Goal: Task Accomplishment & Management: Use online tool/utility

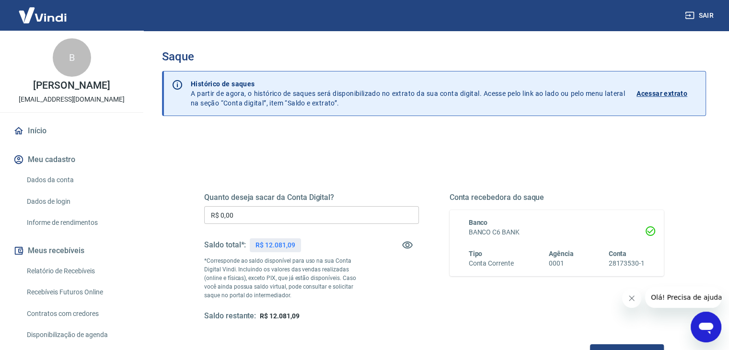
click at [301, 217] on input "R$ 0,00" at bounding box center [311, 215] width 215 height 18
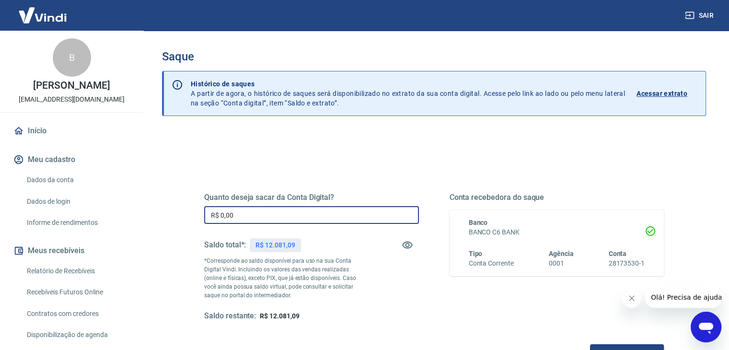
click at [301, 217] on input "R$ 0,00" at bounding box center [311, 215] width 215 height 18
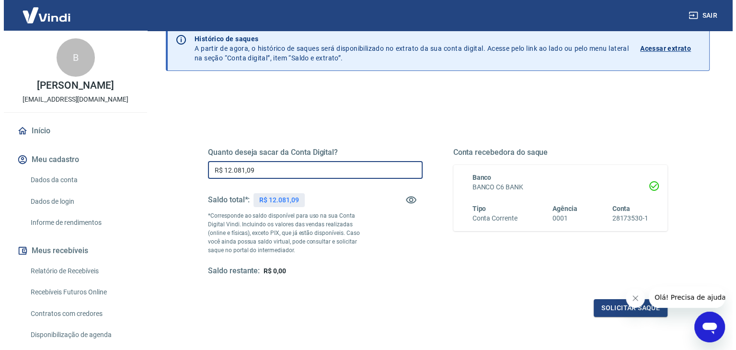
scroll to position [124, 0]
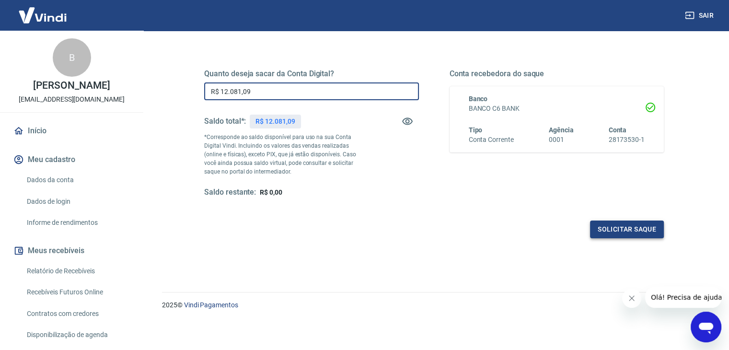
type input "R$ 12.081,09"
click at [638, 235] on button "Solicitar saque" at bounding box center [627, 230] width 74 height 18
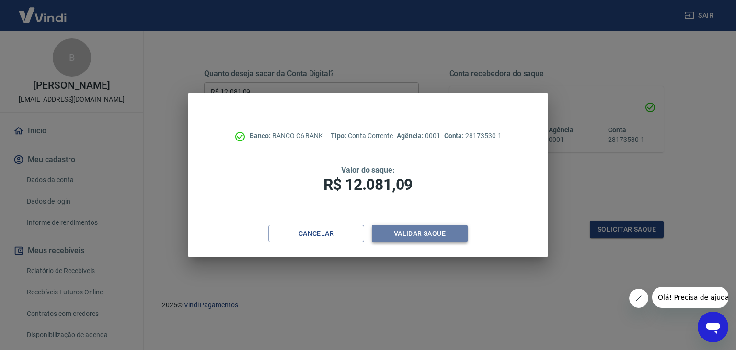
click at [416, 232] on button "Validar saque" at bounding box center [420, 234] width 96 height 18
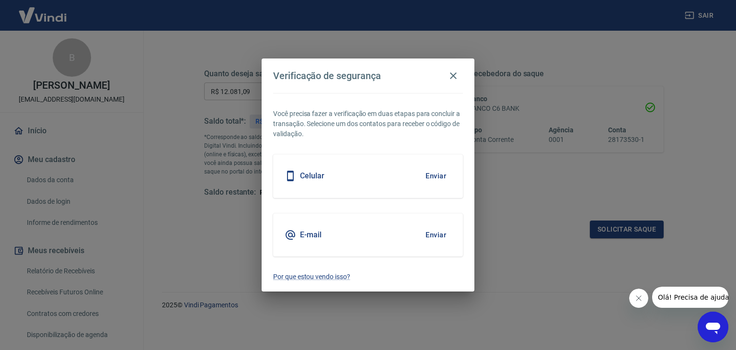
click at [430, 179] on button "Enviar" at bounding box center [435, 176] width 31 height 20
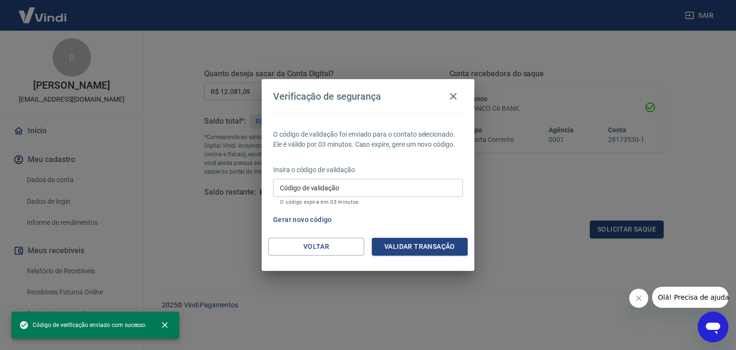
click at [402, 193] on input "Código de validação" at bounding box center [368, 188] width 190 height 18
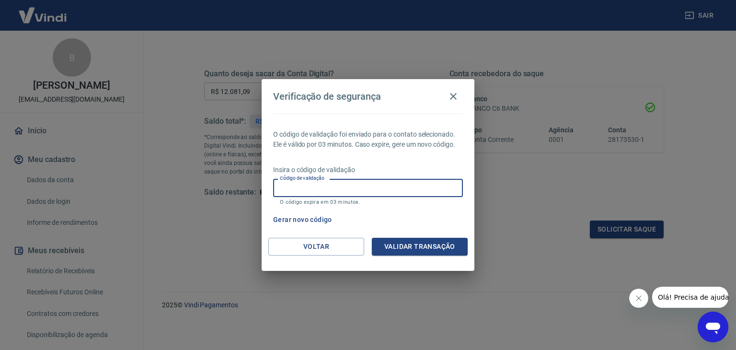
click at [386, 188] on input "Código de validação" at bounding box center [368, 188] width 190 height 18
click at [307, 215] on button "Gerar novo código" at bounding box center [302, 220] width 67 height 18
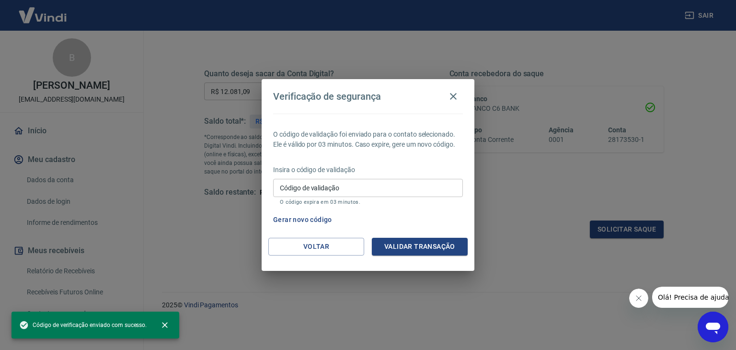
click at [366, 186] on input "Código de validação" at bounding box center [368, 188] width 190 height 18
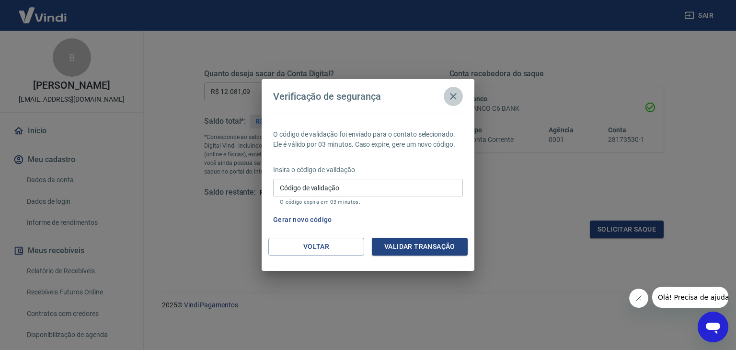
drag, startPoint x: 460, startPoint y: 94, endPoint x: 453, endPoint y: 94, distance: 7.7
click at [460, 94] on button "button" at bounding box center [453, 96] width 19 height 19
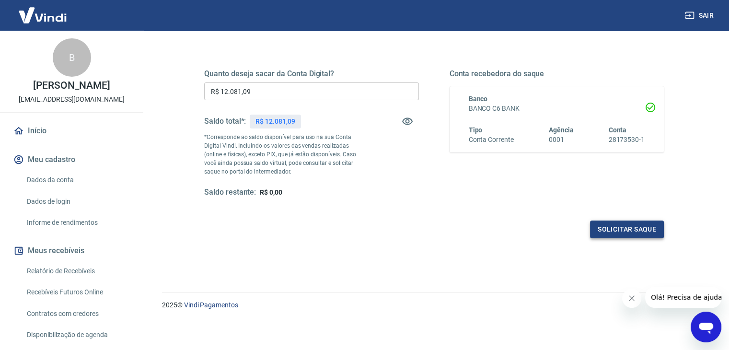
click at [621, 225] on button "Solicitar saque" at bounding box center [627, 230] width 74 height 18
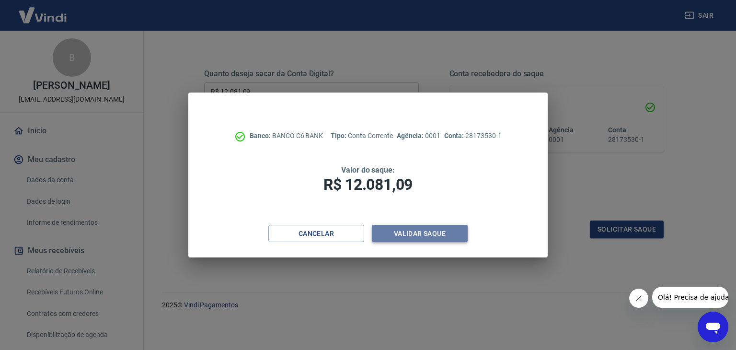
click at [405, 235] on button "Validar saque" at bounding box center [420, 234] width 96 height 18
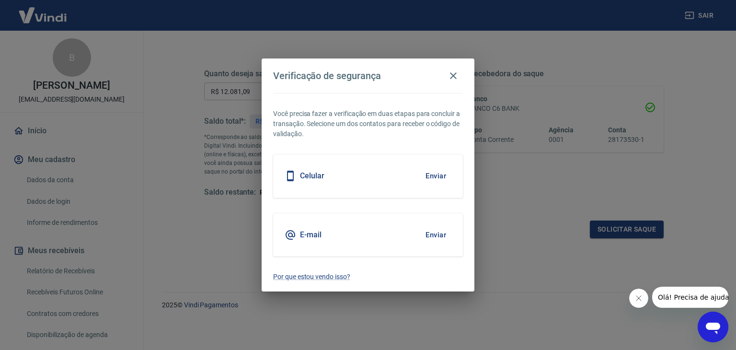
click at [445, 170] on button "Enviar" at bounding box center [435, 176] width 31 height 20
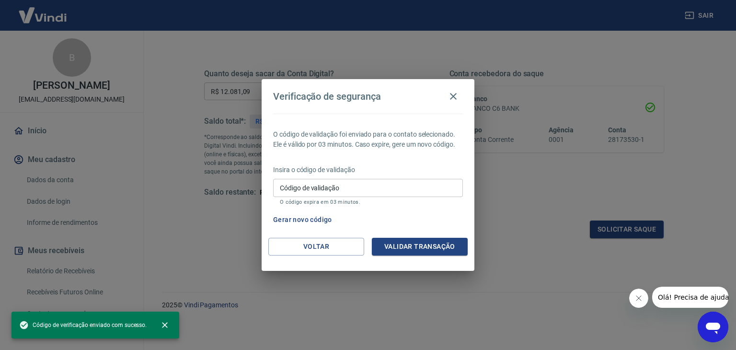
click at [404, 185] on input "Código de validação" at bounding box center [368, 188] width 190 height 18
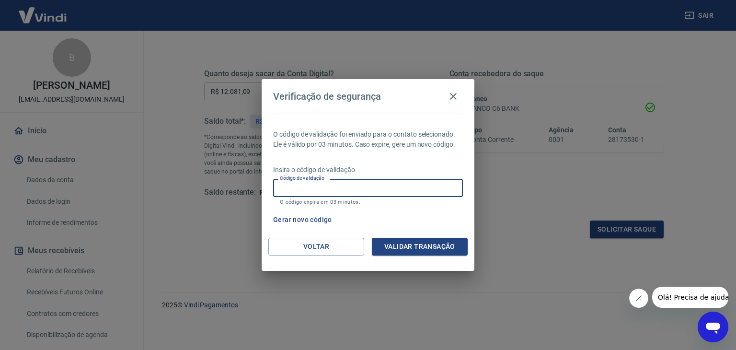
click at [316, 218] on button "Gerar novo código" at bounding box center [302, 220] width 67 height 18
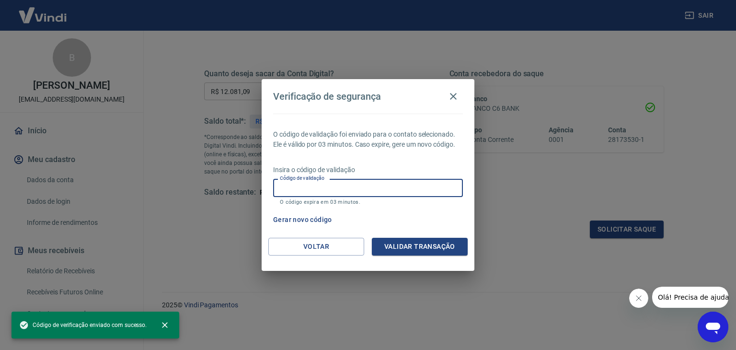
click at [339, 192] on input "Código de validação" at bounding box center [368, 188] width 190 height 18
